Goal: Information Seeking & Learning: Learn about a topic

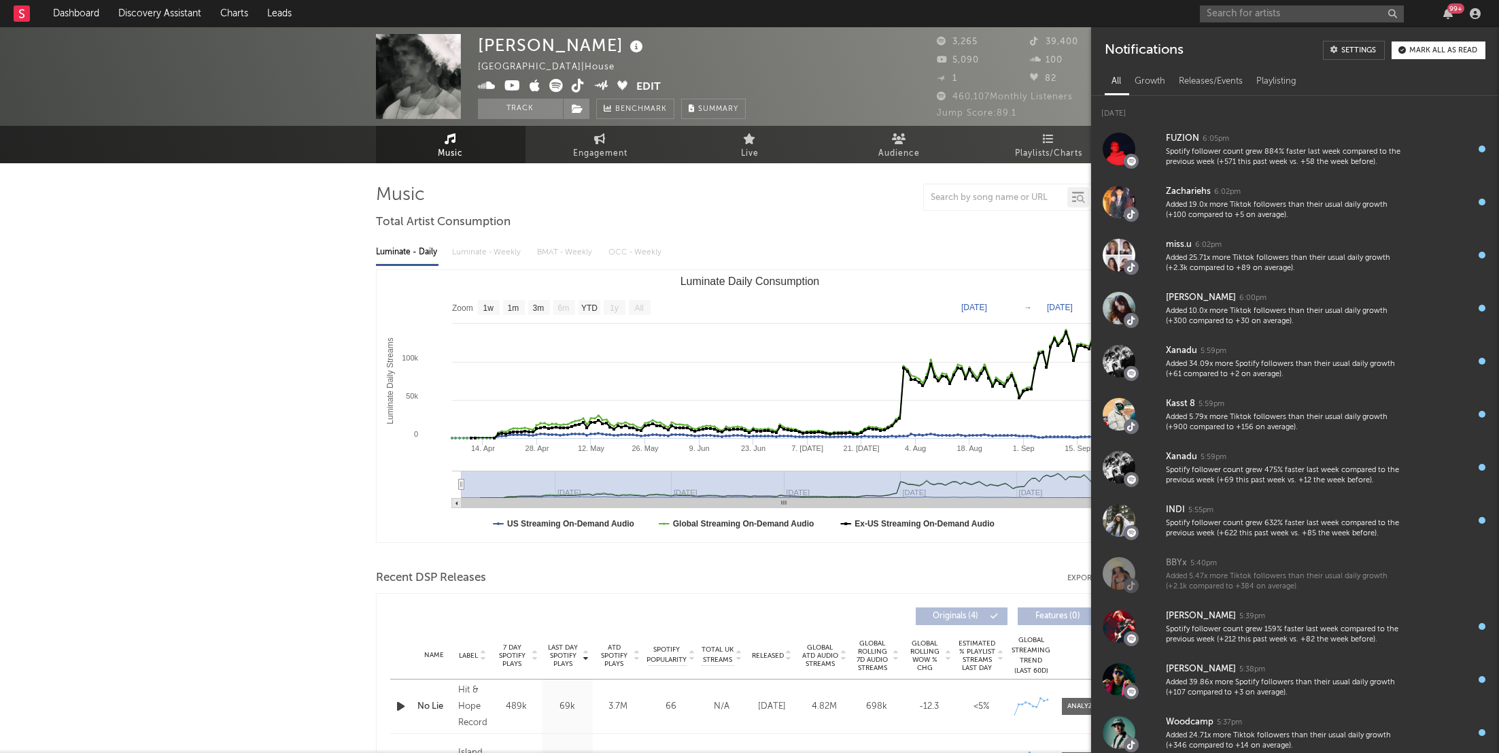
select select "1w"
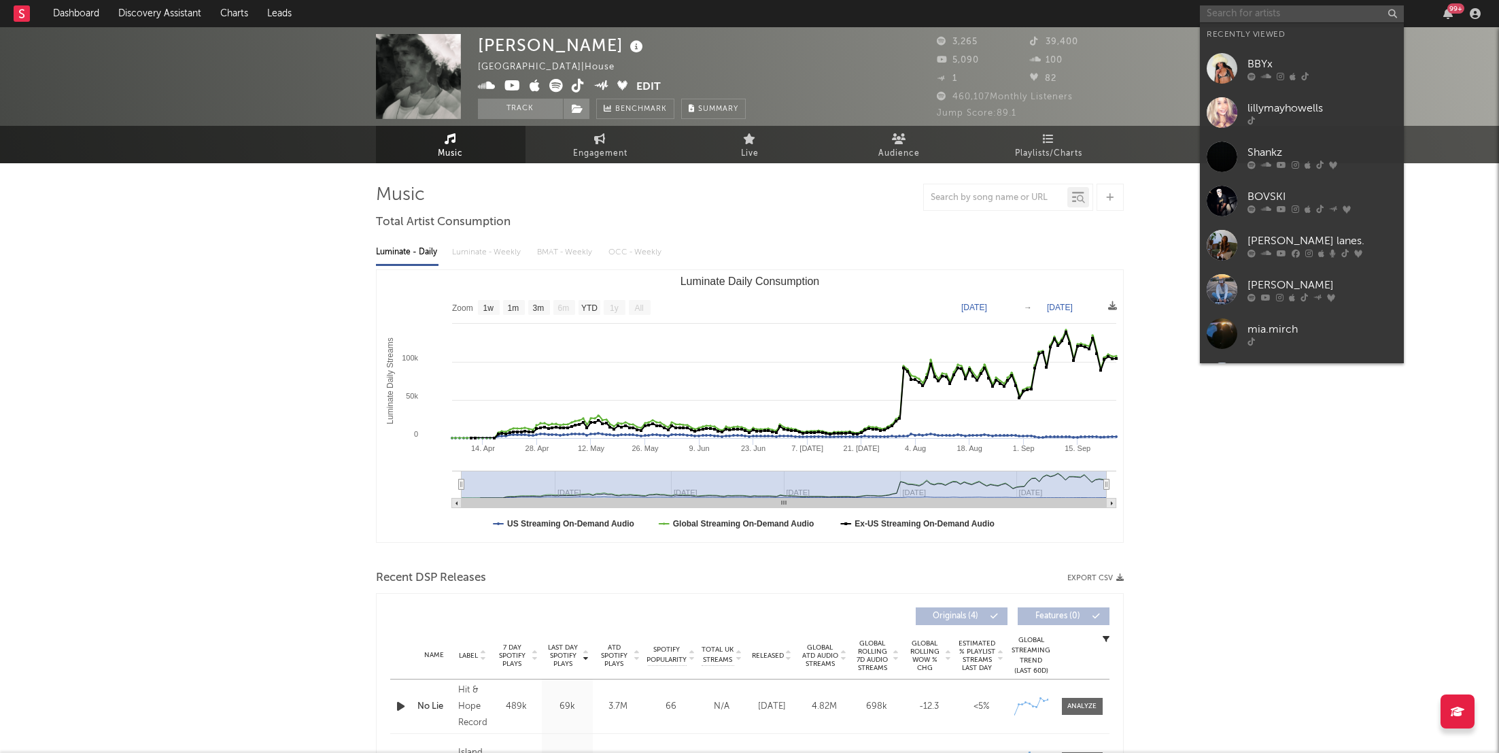
click at [1236, 11] on input "text" at bounding box center [1302, 13] width 204 height 17
click at [1246, 103] on link "lillymayhowells" at bounding box center [1302, 112] width 204 height 44
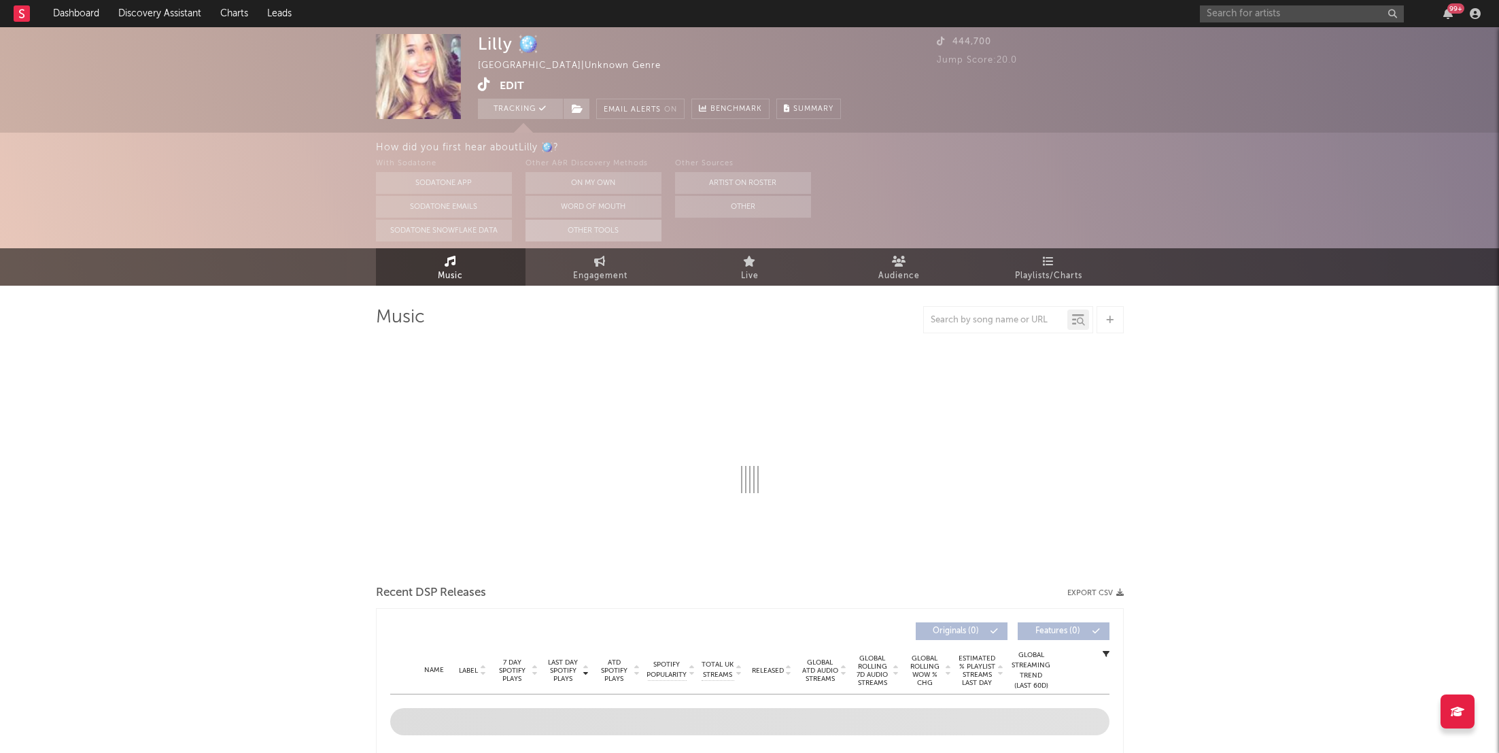
select select "1w"
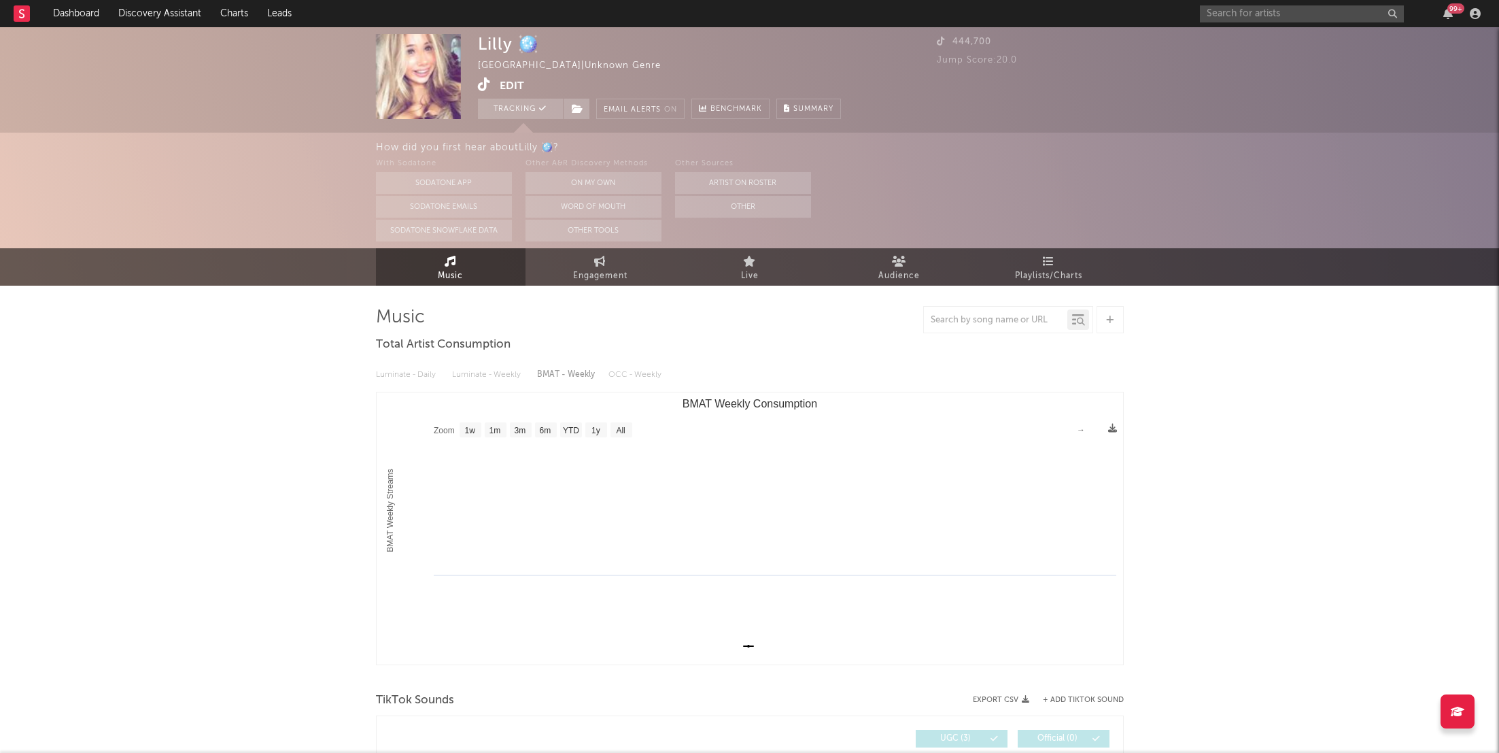
click at [633, 293] on div "Music Total Artist Consumption Luminate - Daily Luminate - Weekly BMAT - Weekly…" at bounding box center [750, 617] width 748 height 663
click at [625, 276] on span "Engagement" at bounding box center [600, 276] width 54 height 16
select select "1w"
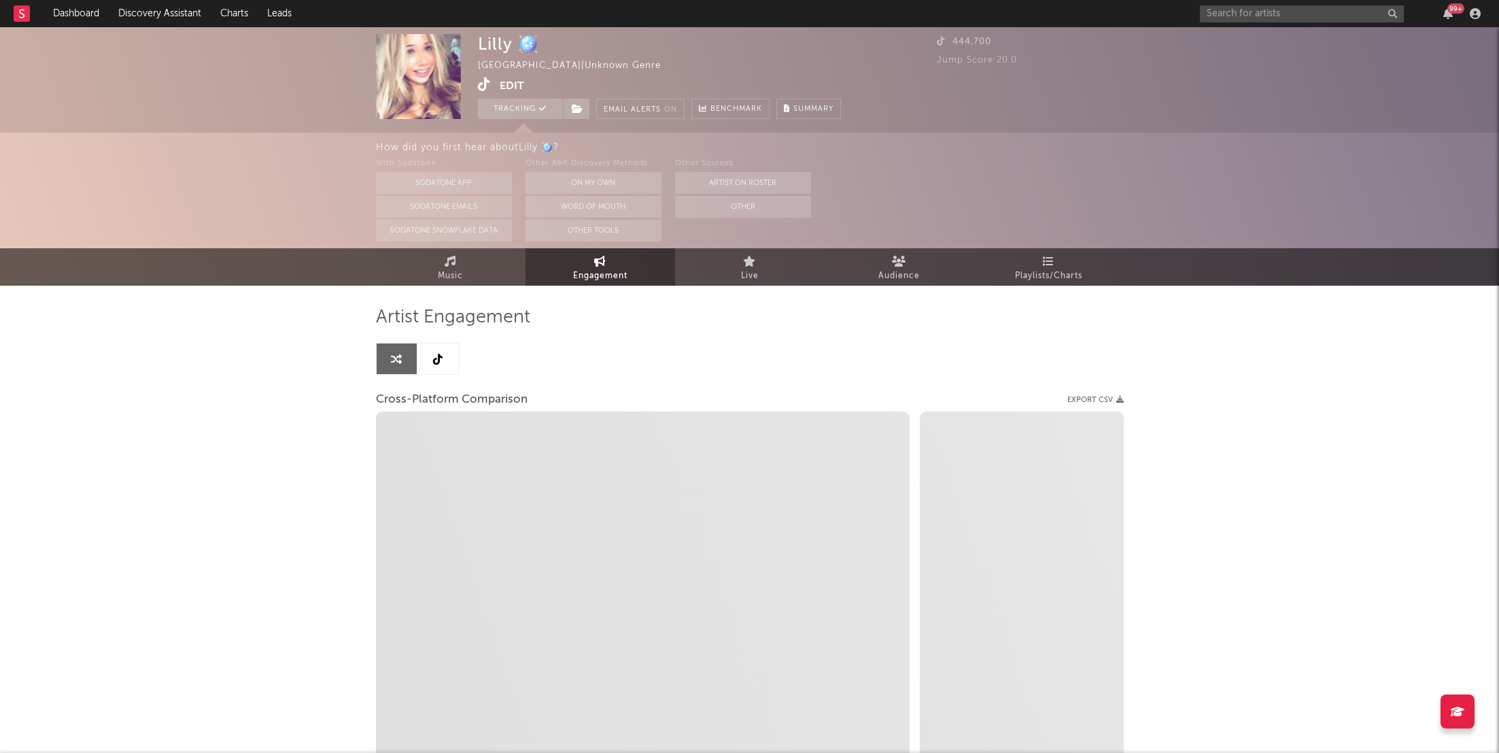
select select "1m"
